Goal: Check status: Check status

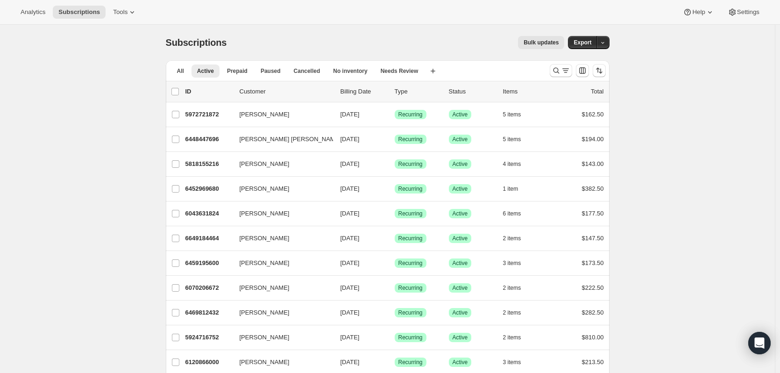
click at [570, 74] on icon "Search and filter results" at bounding box center [565, 70] width 9 height 9
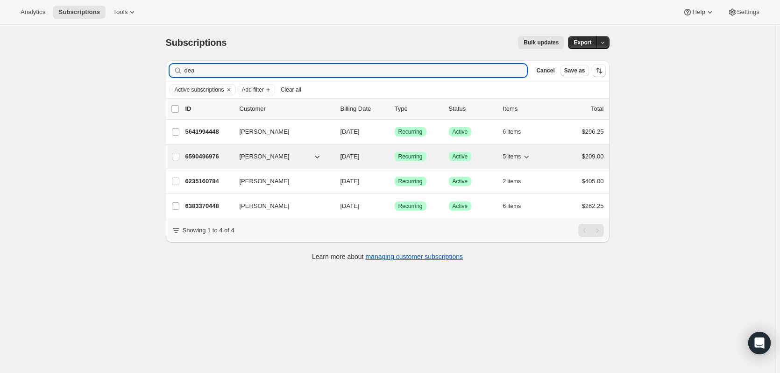
type input "dea"
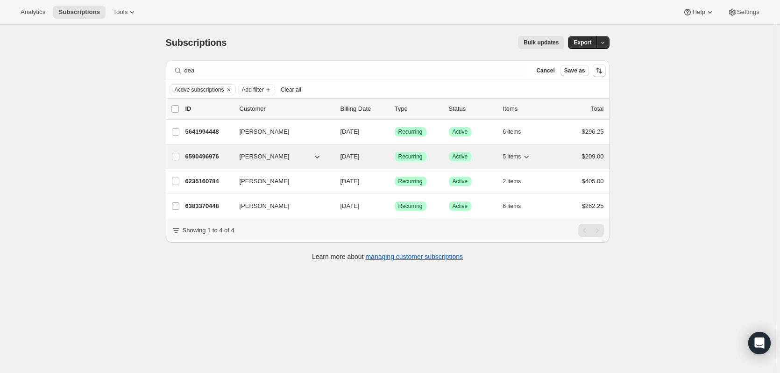
click at [196, 156] on p "6590496976" at bounding box center [208, 156] width 47 height 9
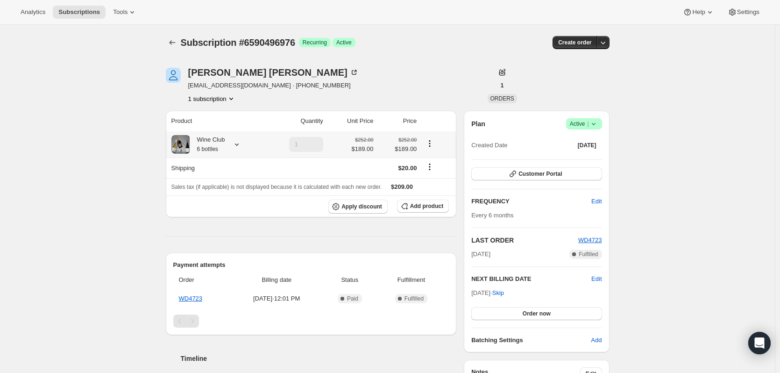
click at [241, 145] on icon at bounding box center [236, 144] width 9 height 9
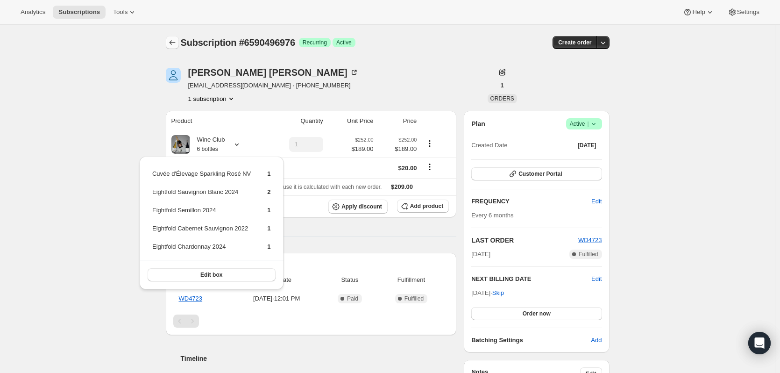
click at [176, 43] on icon "Subscriptions" at bounding box center [172, 42] width 9 height 9
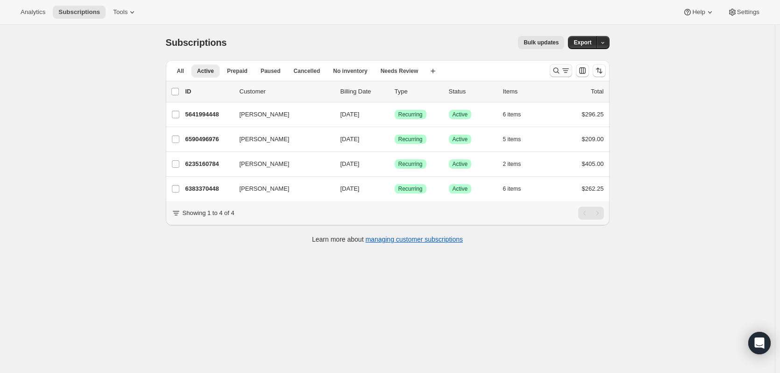
click at [560, 72] on icon "Search and filter results" at bounding box center [555, 70] width 9 height 9
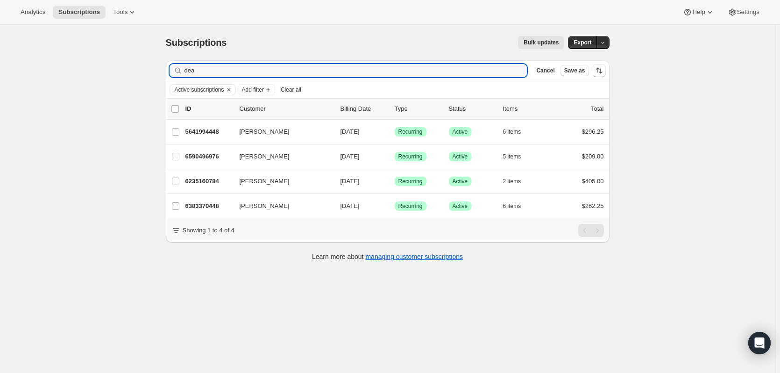
drag, startPoint x: 217, startPoint y: 67, endPoint x: 139, endPoint y: 59, distance: 78.4
click at [141, 70] on div "Subscriptions. This page is ready Subscriptions Bulk updates More actions Bulk …" at bounding box center [387, 211] width 775 height 373
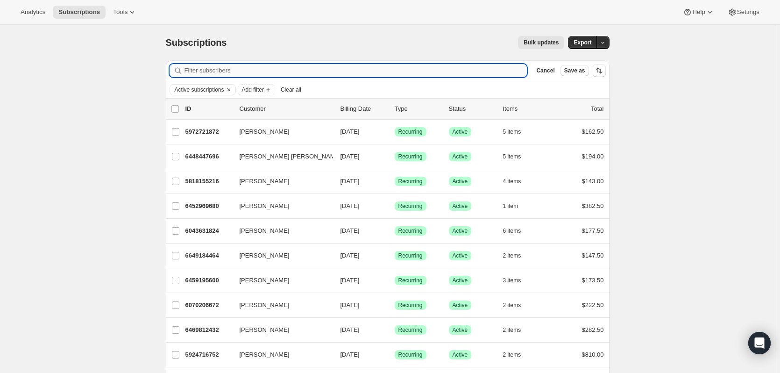
click at [226, 73] on input "Filter subscribers" at bounding box center [355, 70] width 343 height 13
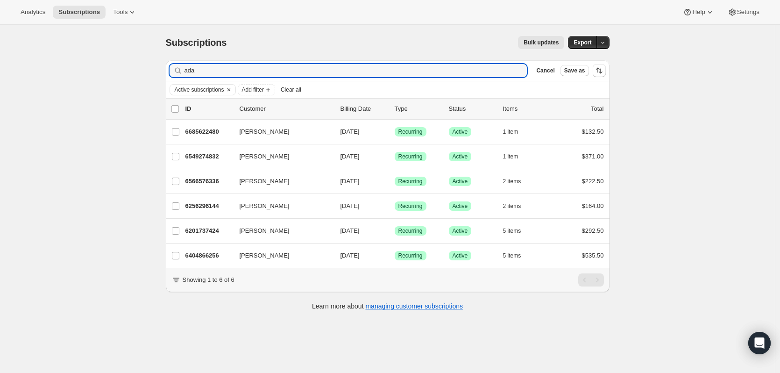
drag, startPoint x: 205, startPoint y: 68, endPoint x: 167, endPoint y: 77, distance: 38.7
click at [168, 77] on div "Filter subscribers ada Clear Cancel Save as" at bounding box center [388, 70] width 444 height 21
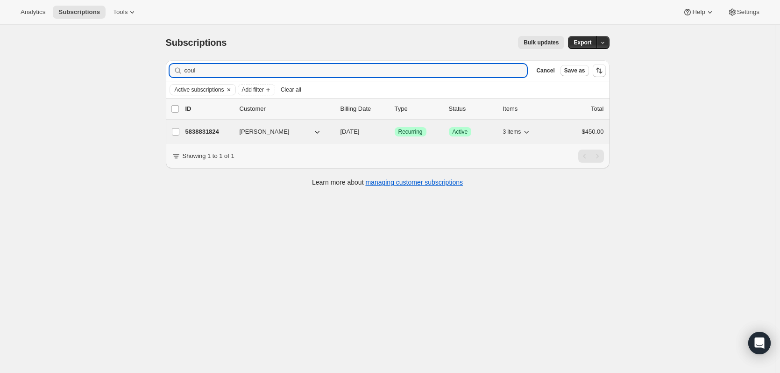
type input "coul"
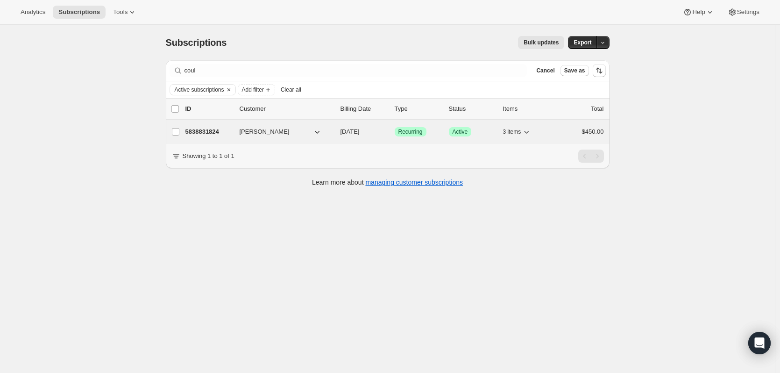
click at [206, 130] on p "5838831824" at bounding box center [208, 131] width 47 height 9
